Goal: Navigation & Orientation: Find specific page/section

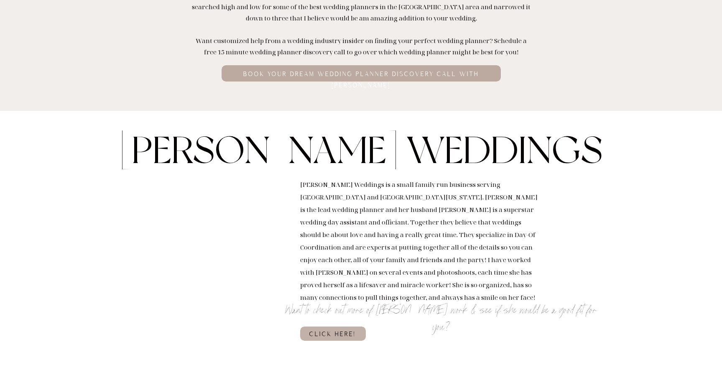
scroll to position [177, 0]
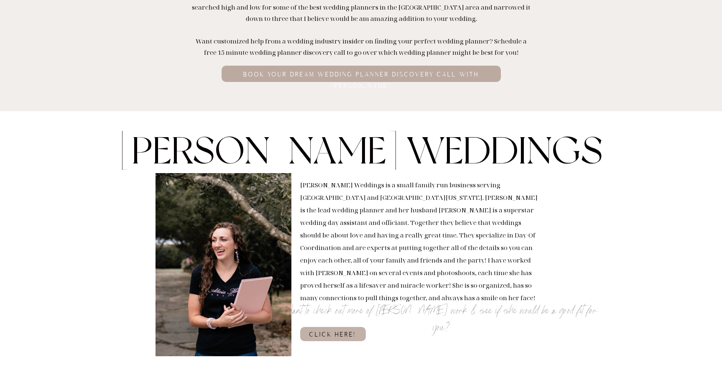
click at [330, 334] on h3 "click here!" at bounding box center [333, 334] width 50 height 8
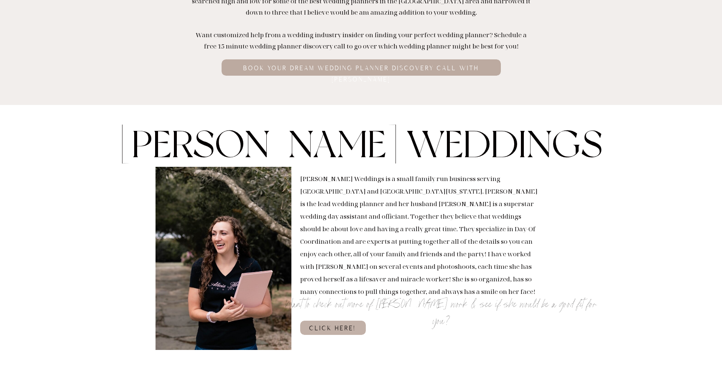
scroll to position [188, 0]
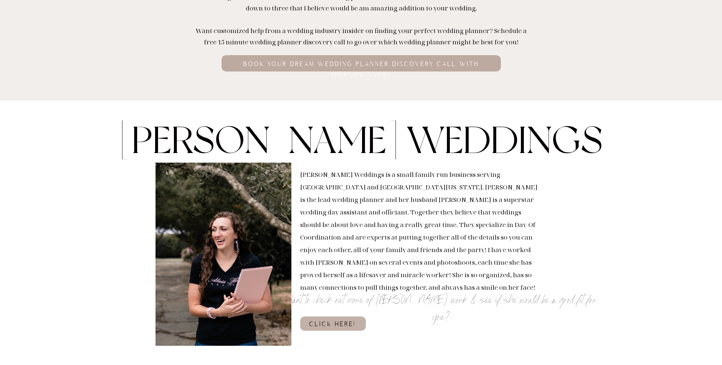
click at [333, 328] on h3 "click here!" at bounding box center [333, 323] width 50 height 8
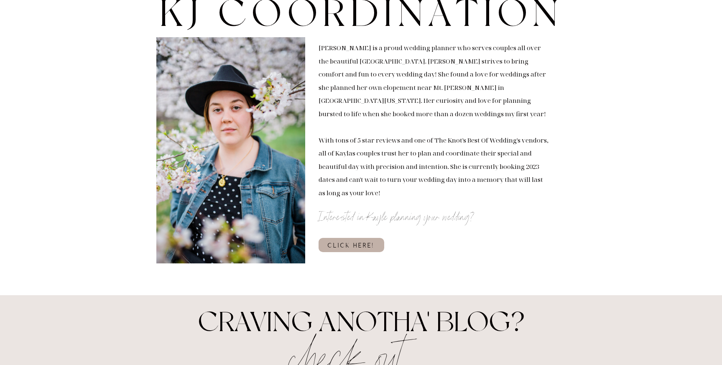
scroll to position [1214, 0]
